Goal: Information Seeking & Learning: Check status

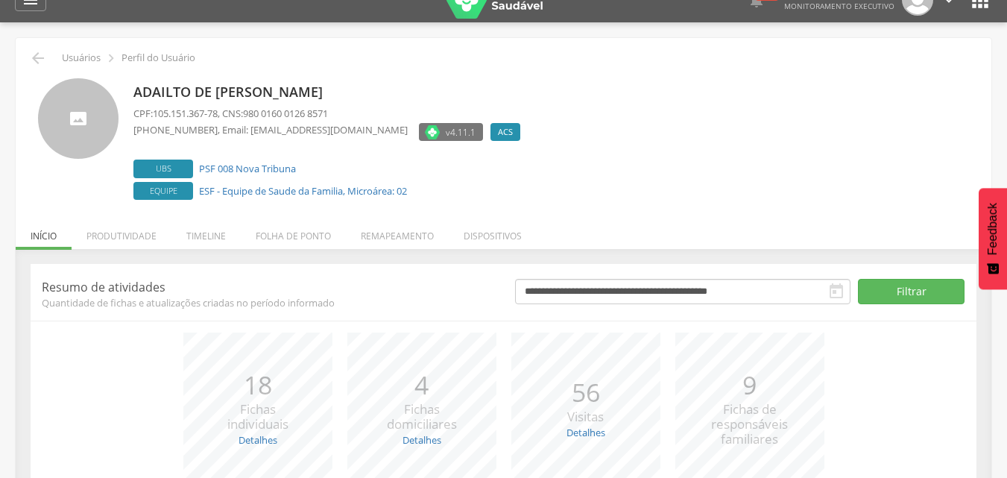
scroll to position [8, 0]
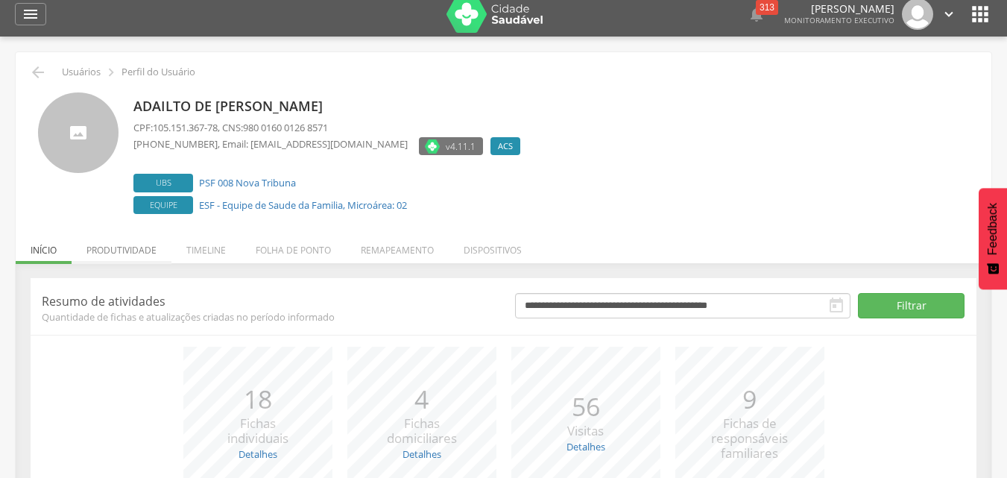
click at [107, 253] on li "Produtividade" at bounding box center [122, 246] width 100 height 35
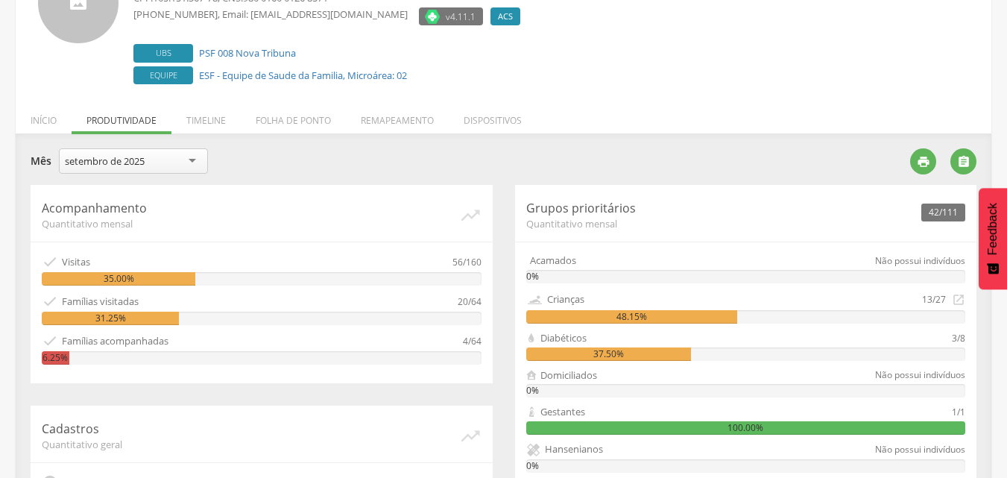
scroll to position [157, 0]
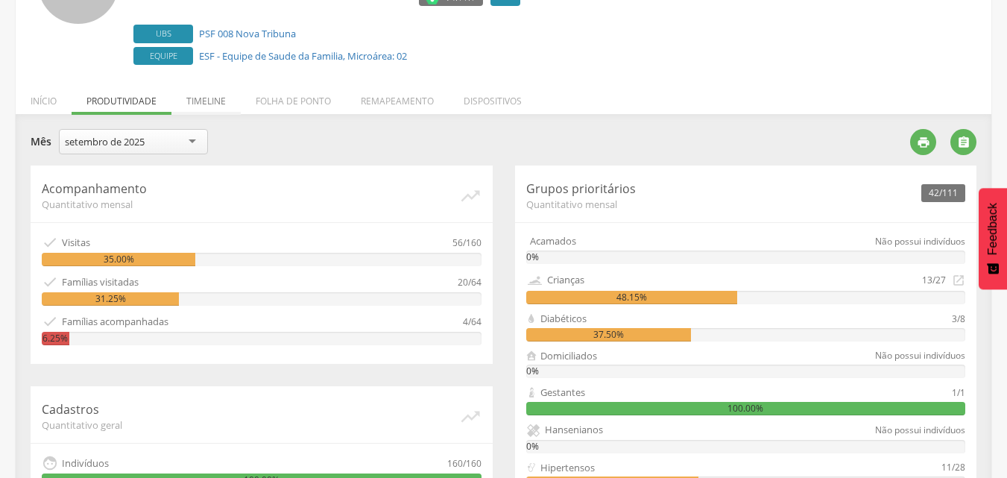
click at [201, 97] on li "Timeline" at bounding box center [205, 97] width 69 height 35
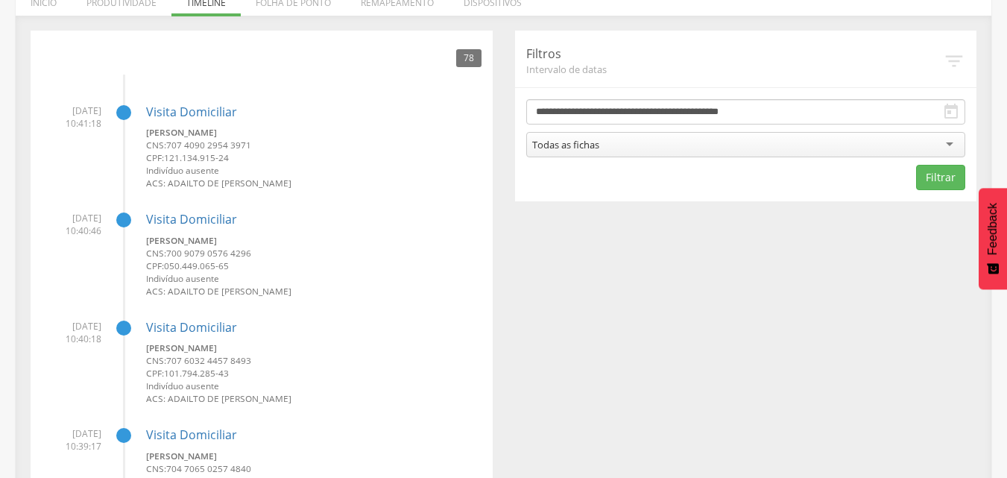
scroll to position [232, 0]
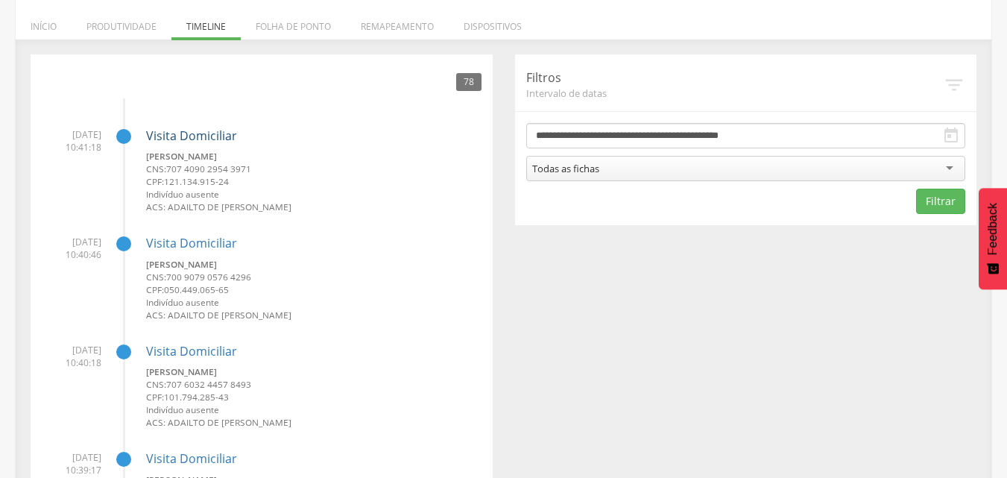
click at [190, 135] on link "Visita Domiciliar" at bounding box center [191, 135] width 91 height 16
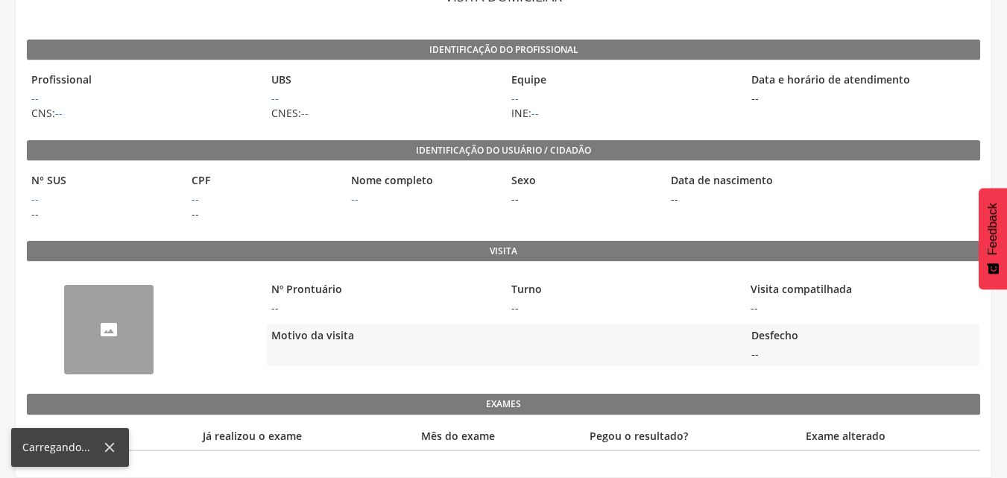
scroll to position [45, 0]
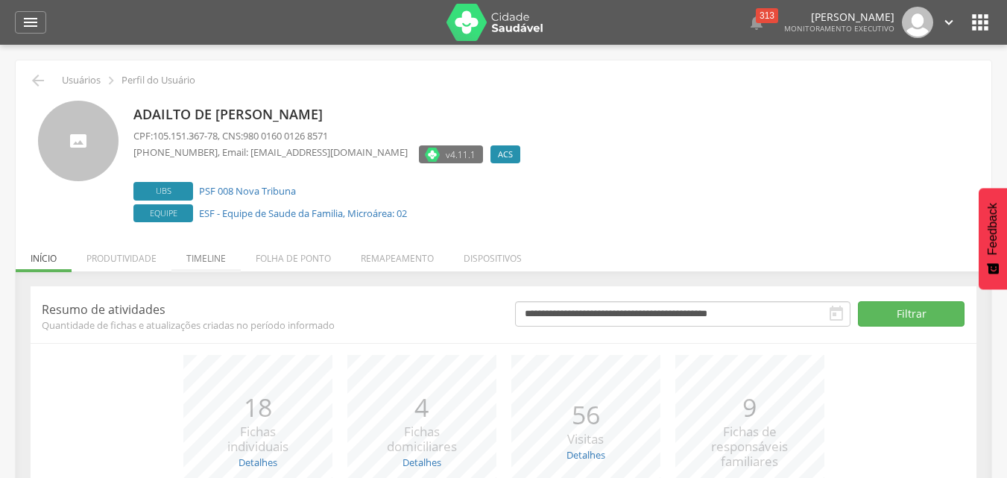
click at [199, 260] on li "Timeline" at bounding box center [205, 254] width 69 height 35
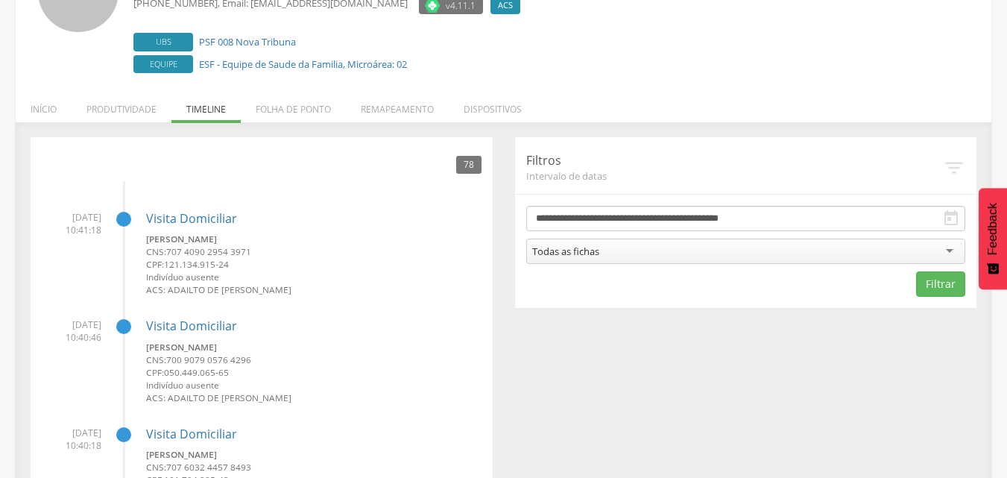
scroll to position [224, 0]
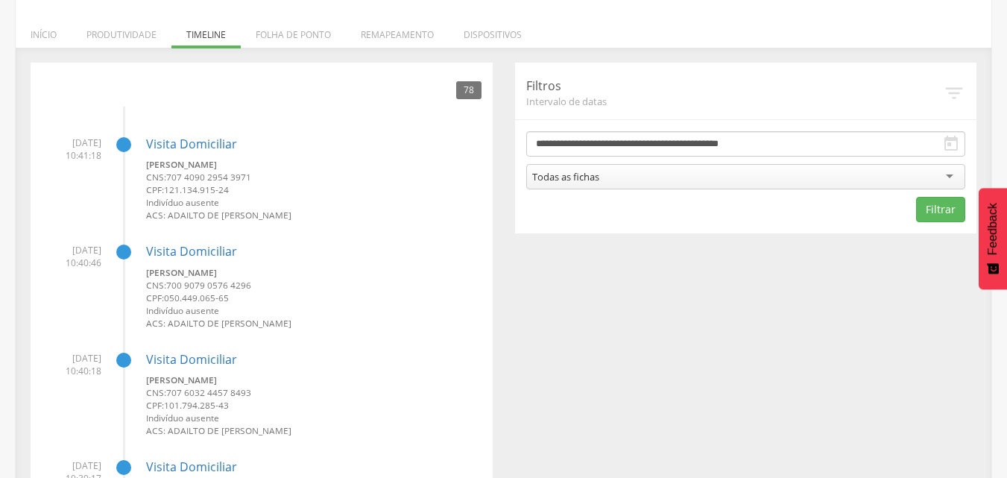
click at [121, 147] on div at bounding box center [123, 144] width 15 height 15
click at [288, 36] on li "Folha de ponto" at bounding box center [293, 30] width 105 height 35
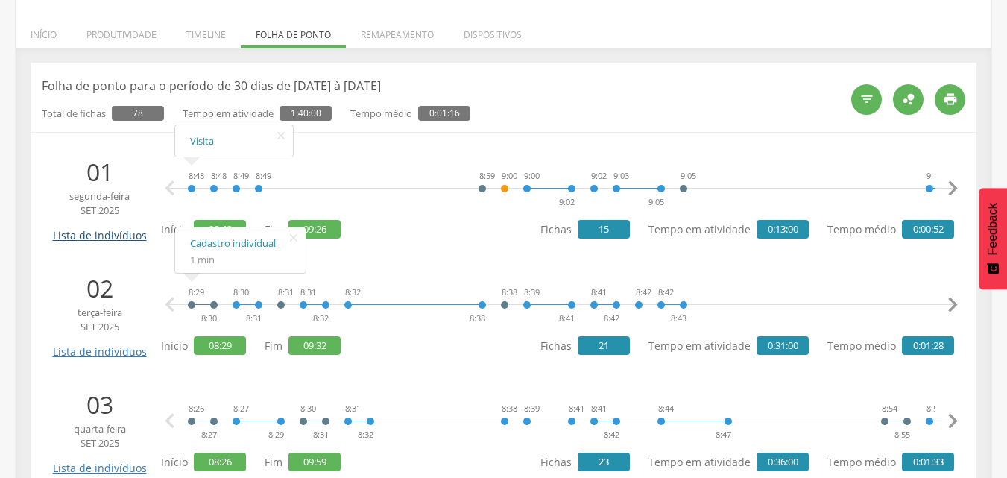
click at [108, 238] on link "Lista de indivíduos" at bounding box center [99, 230] width 101 height 26
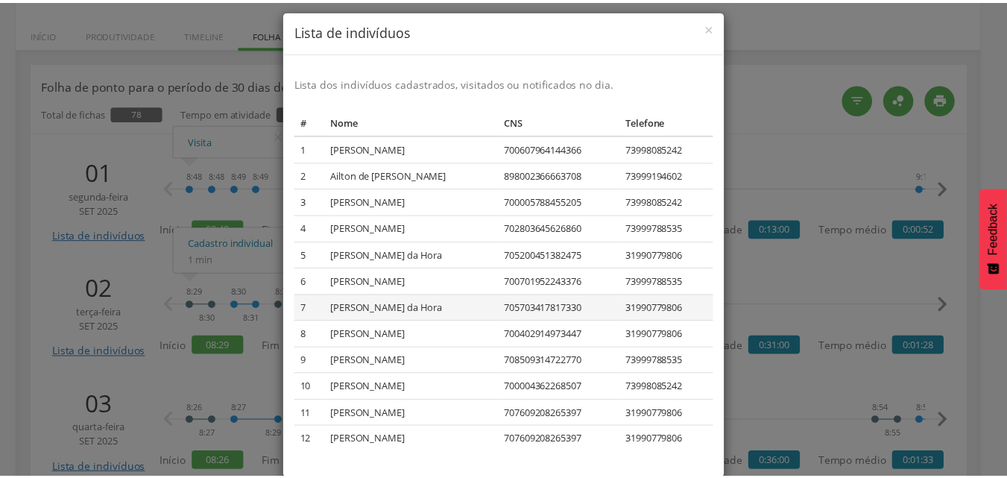
scroll to position [0, 0]
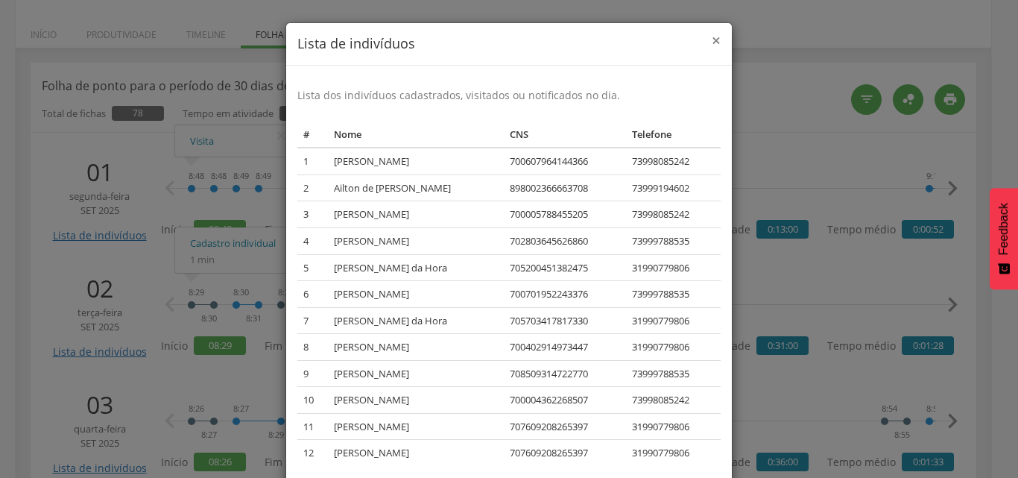
click at [712, 39] on span "×" at bounding box center [716, 40] width 9 height 21
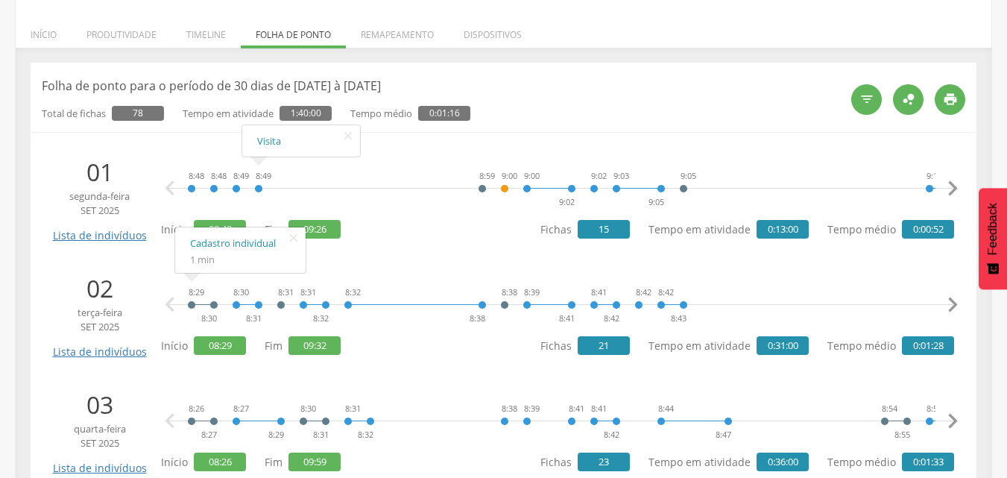
click at [387, 220] on div "8:48 8:48 8:49 8:49 8:59 9:00 9:00 9:02 9:02 9:03 9:05 9:05 9:16 9:17 9:17 9:19…" at bounding box center [557, 198] width 793 height 86
click at [742, 166] on div "8:48 8:48 8:49 8:49 8:59 9:00 9:00 9:02 9:02 9:03 9:05 9:05 9:16 9:17 9:17 9:19…" at bounding box center [560, 188] width 785 height 45
click at [191, 188] on div "8:48" at bounding box center [191, 188] width 9 height 45
click at [213, 188] on div "8:48" at bounding box center [213, 188] width 9 height 45
click at [235, 188] on div "8:49" at bounding box center [236, 188] width 9 height 45
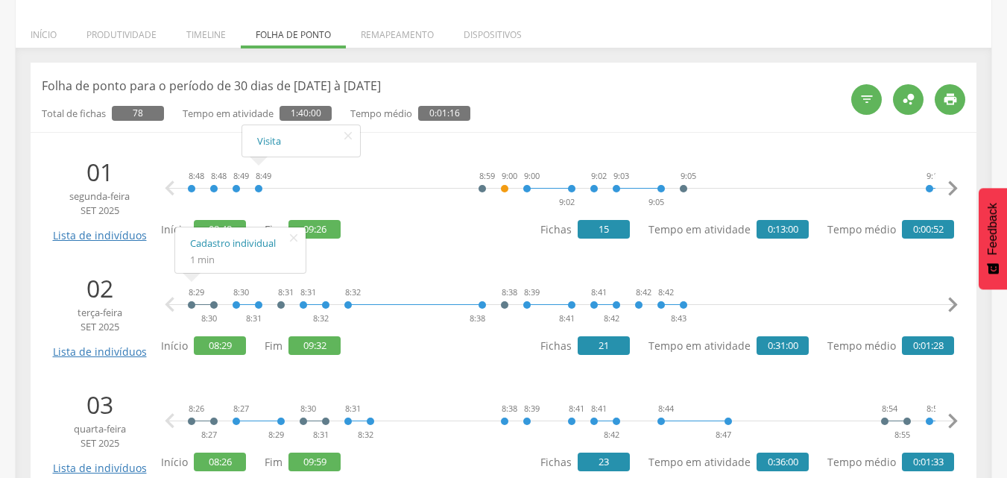
click at [259, 188] on div "8:49" at bounding box center [258, 188] width 9 height 45
click at [536, 121] on div "Total de fichas 78 Tempo em atividade 1:40:00 Tempo médio 0:01:16" at bounding box center [441, 108] width 798 height 26
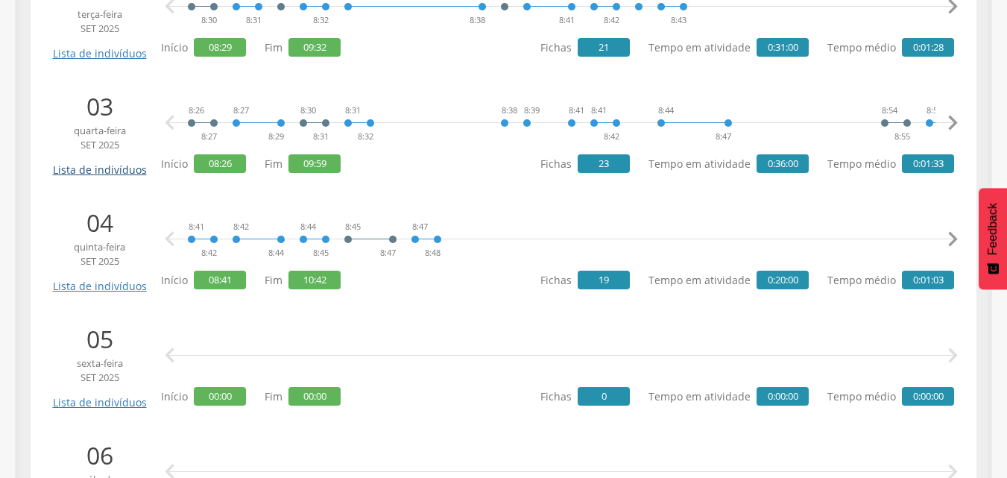
scroll to position [596, 0]
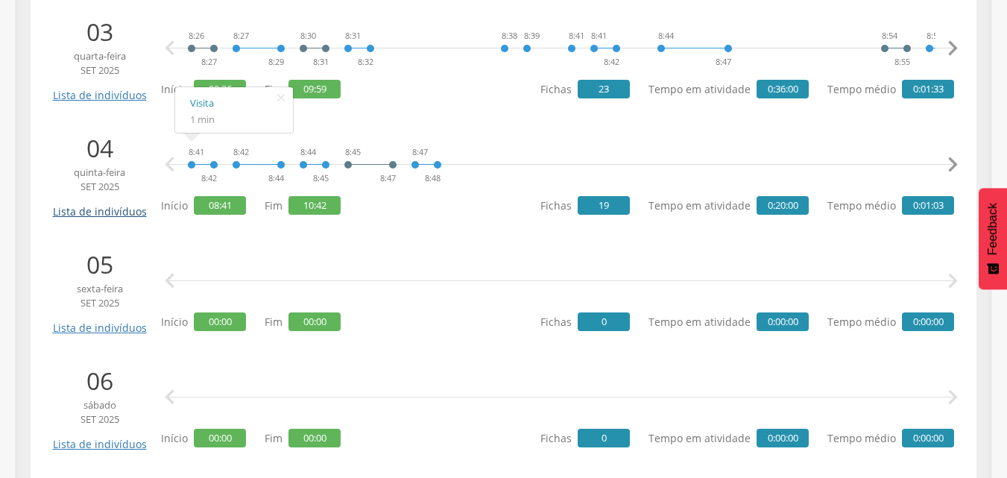
click at [105, 210] on link "Lista de indivíduos" at bounding box center [99, 206] width 101 height 26
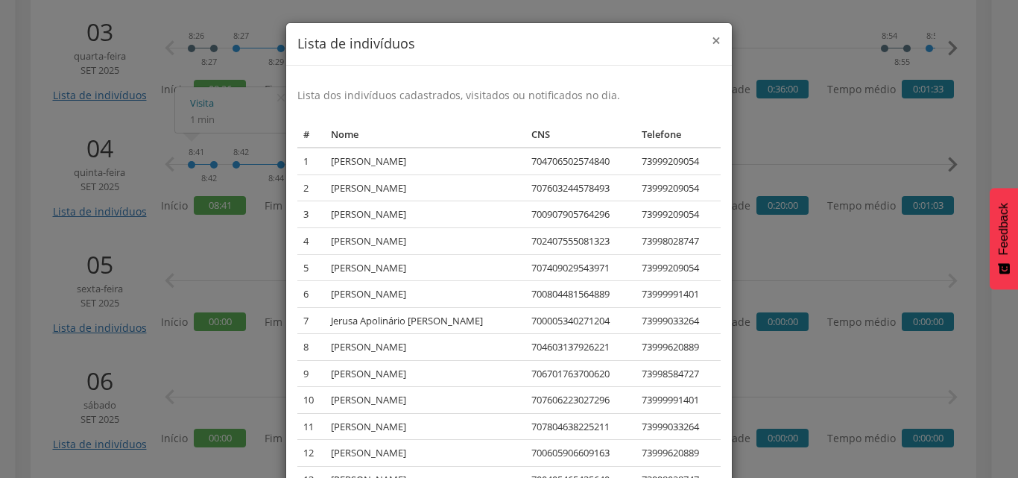
click at [712, 39] on span "×" at bounding box center [716, 40] width 9 height 21
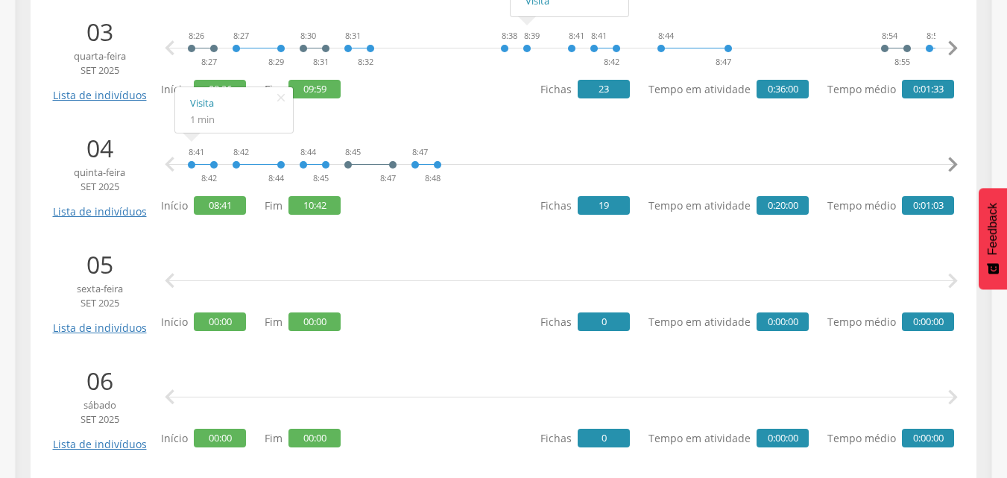
click at [189, 162] on div "8:41 8:42" at bounding box center [202, 164] width 31 height 45
click at [215, 165] on div "8:41 8:42" at bounding box center [202, 164] width 31 height 45
click at [954, 165] on icon "" at bounding box center [952, 165] width 30 height 30
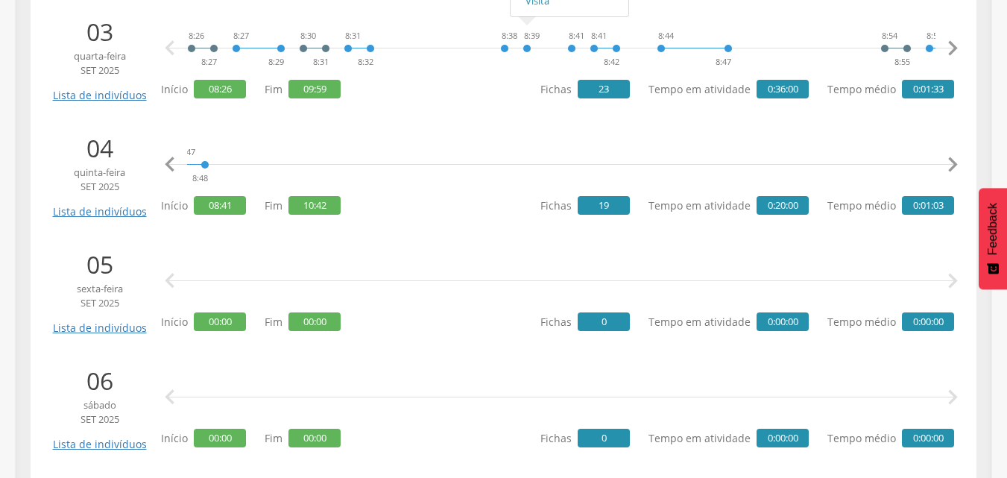
scroll to position [0, 250]
click at [169, 163] on icon "" at bounding box center [170, 165] width 30 height 30
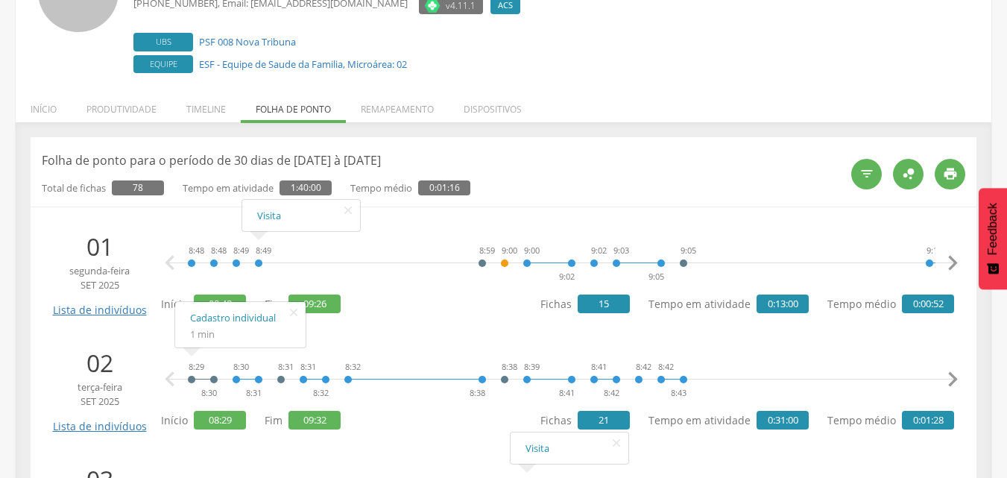
scroll to position [224, 0]
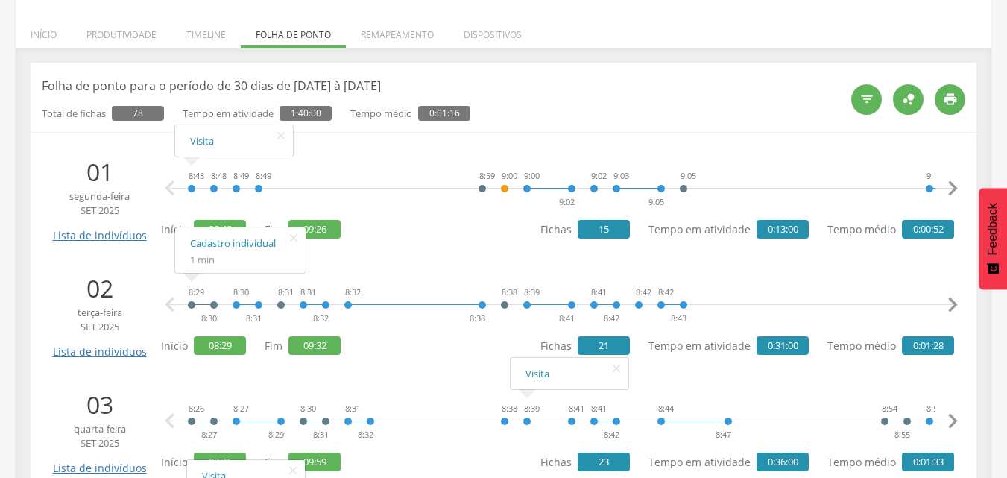
click at [194, 188] on div "8:48" at bounding box center [191, 188] width 9 height 45
click at [186, 185] on div "8:48 8:48 8:49 8:49 8:59 9:00 9:00 9:02 9:02 9:03 9:05 9:05 9:16 9:17 9:17 9:19…" at bounding box center [560, 188] width 785 height 45
click at [864, 97] on icon "" at bounding box center [866, 99] width 15 height 15
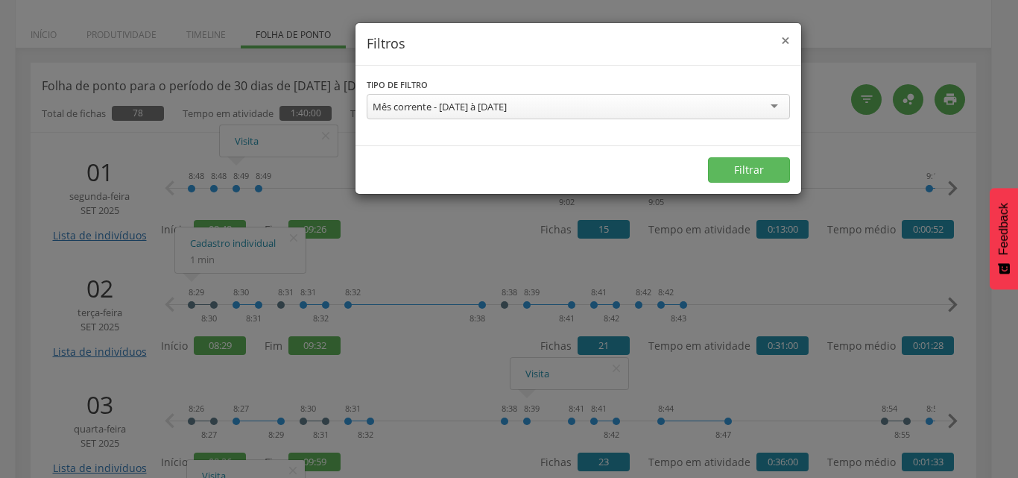
click at [782, 41] on span "×" at bounding box center [785, 40] width 9 height 21
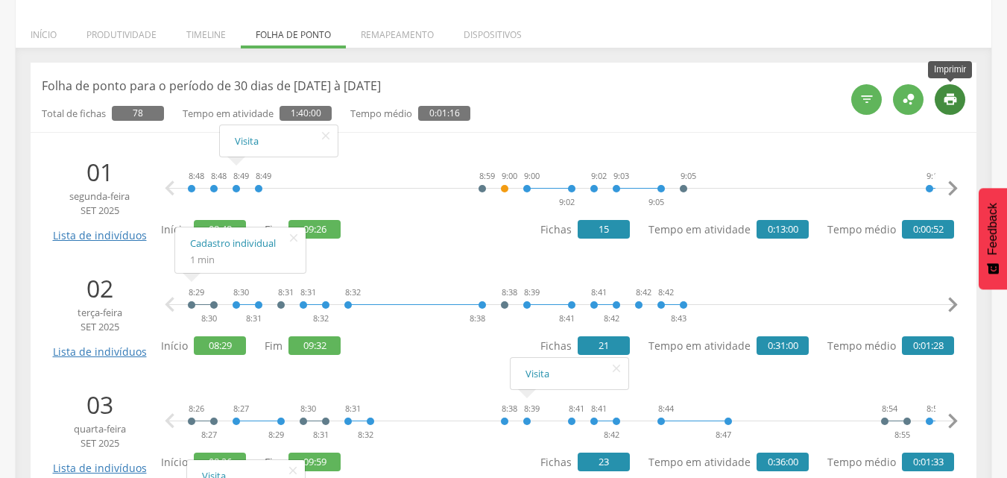
click at [945, 95] on icon "" at bounding box center [949, 99] width 15 height 15
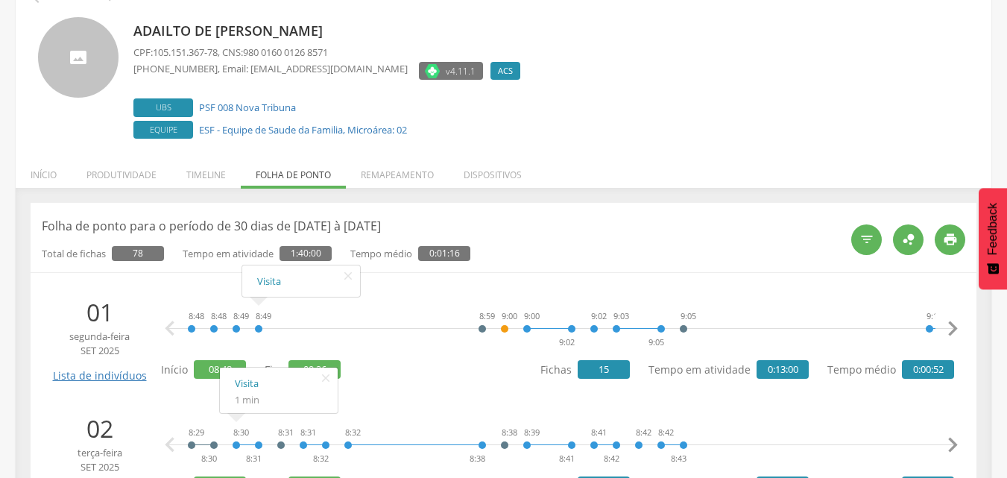
scroll to position [75, 0]
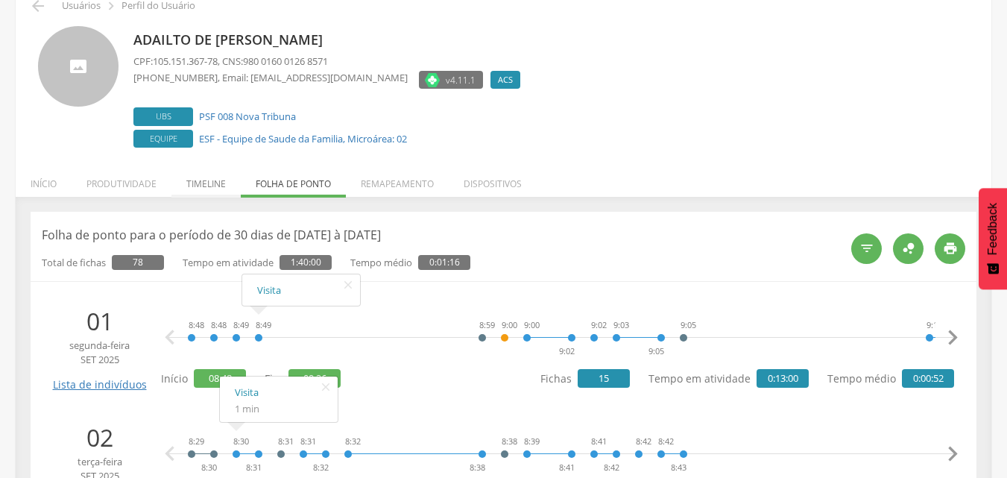
click at [213, 186] on li "Timeline" at bounding box center [205, 179] width 69 height 35
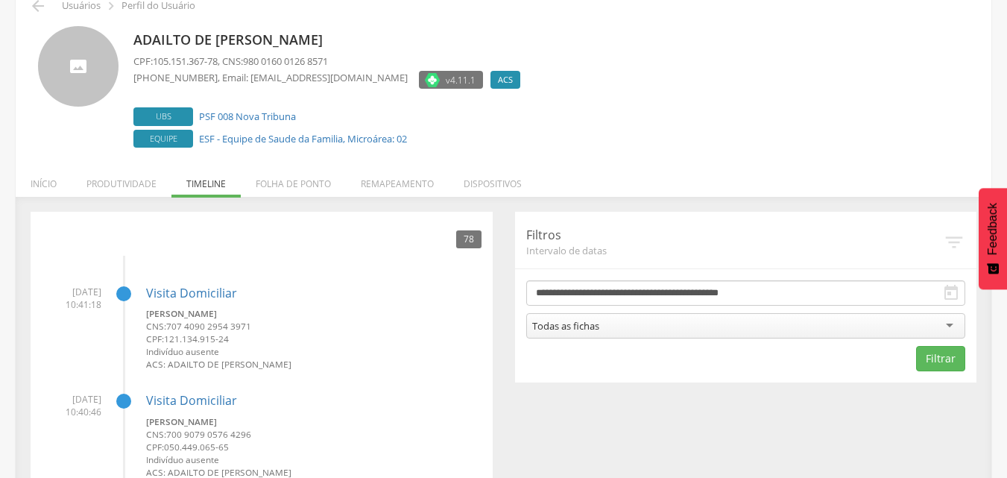
scroll to position [149, 0]
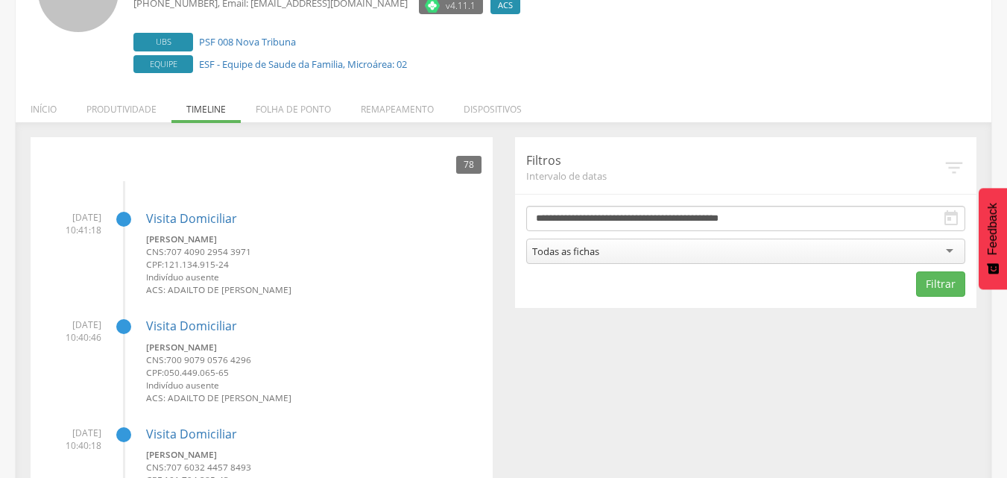
click at [124, 216] on div at bounding box center [123, 219] width 15 height 15
click at [184, 241] on small "[PERSON_NAME]" at bounding box center [313, 238] width 335 height 13
click at [297, 259] on small "CPF: 121.134.915-24" at bounding box center [313, 264] width 335 height 13
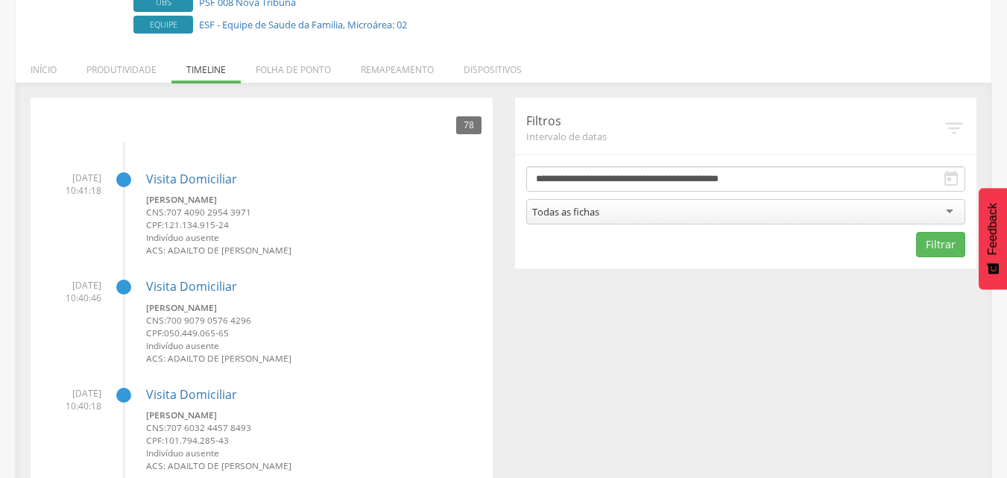
scroll to position [224, 0]
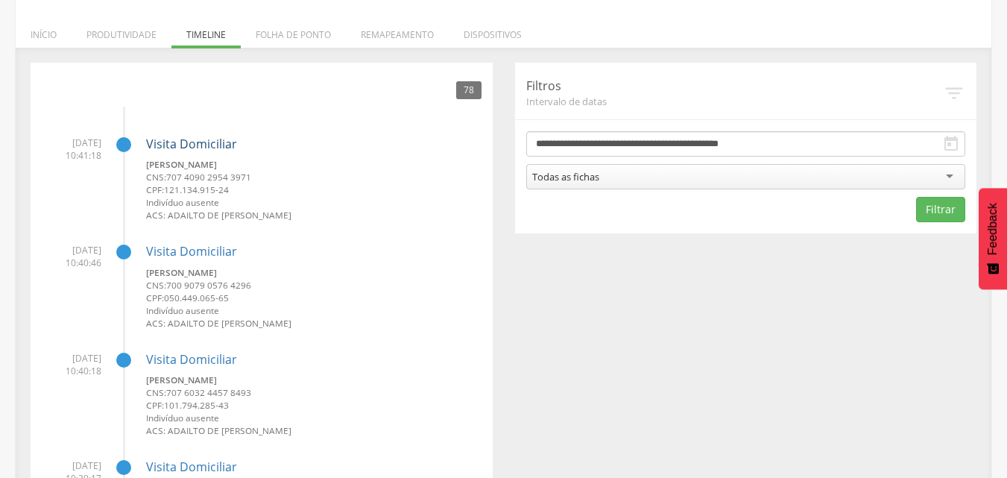
click at [185, 139] on link "Visita Domiciliar" at bounding box center [191, 144] width 91 height 16
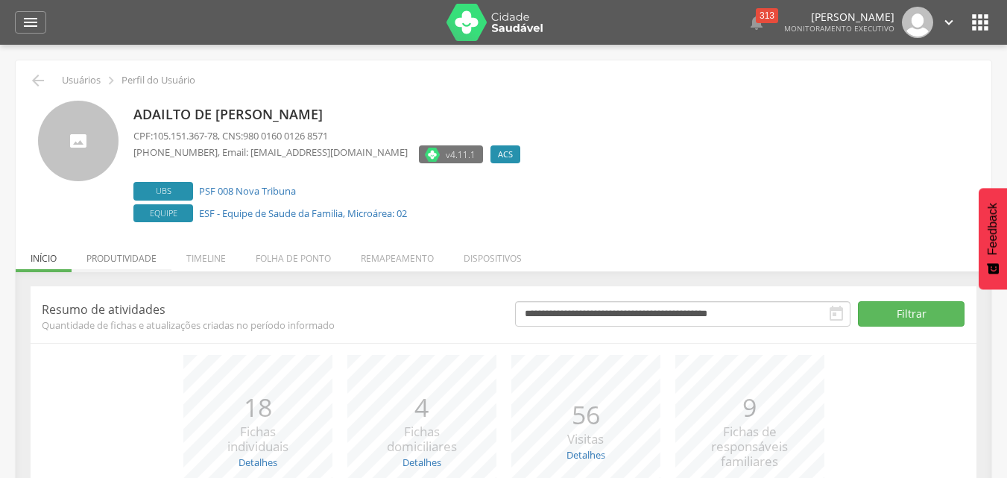
click at [129, 255] on li "Produtividade" at bounding box center [122, 254] width 100 height 35
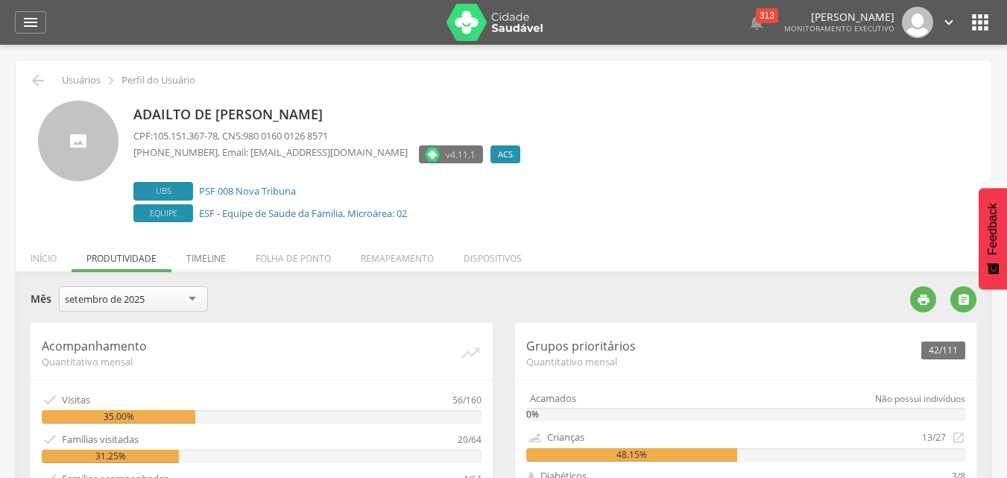
click at [201, 260] on li "Timeline" at bounding box center [205, 254] width 69 height 35
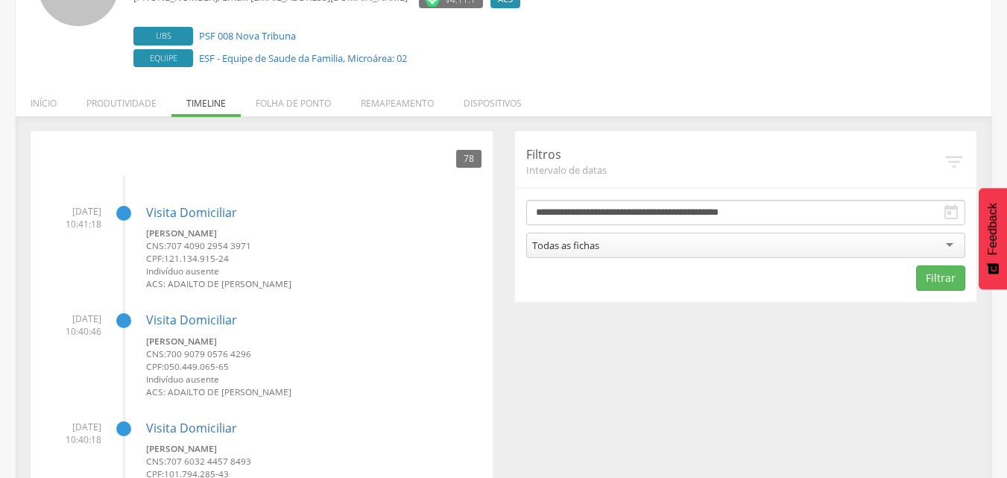
scroll to position [149, 0]
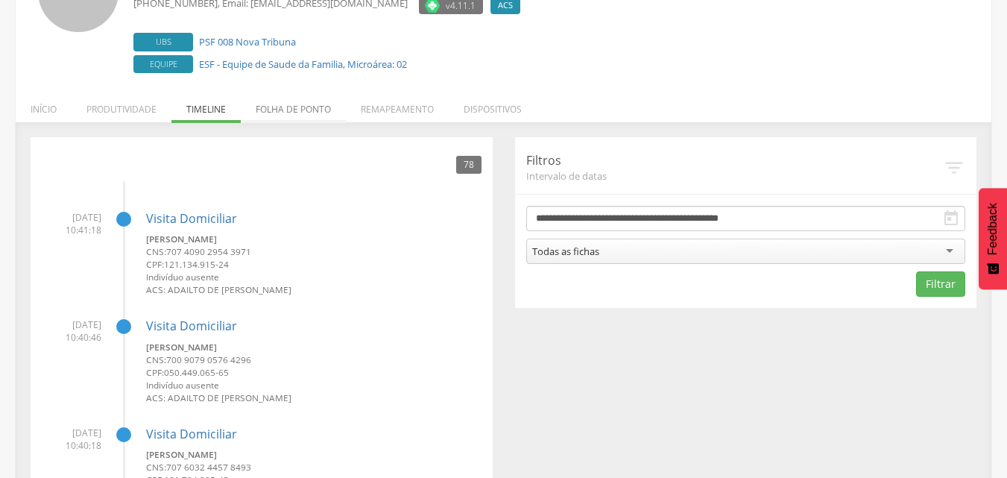
click at [298, 101] on li "Folha de ponto" at bounding box center [293, 105] width 105 height 35
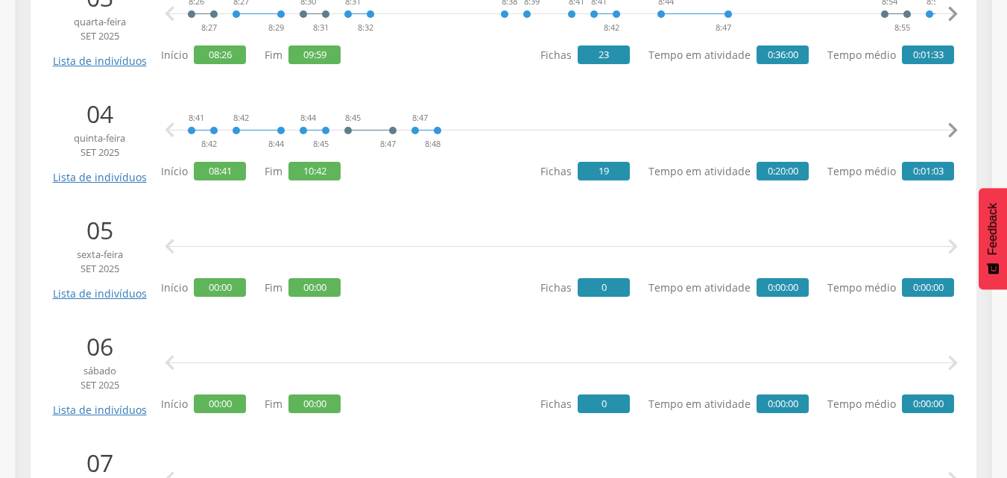
scroll to position [596, 0]
